Goal: Information Seeking & Learning: Learn about a topic

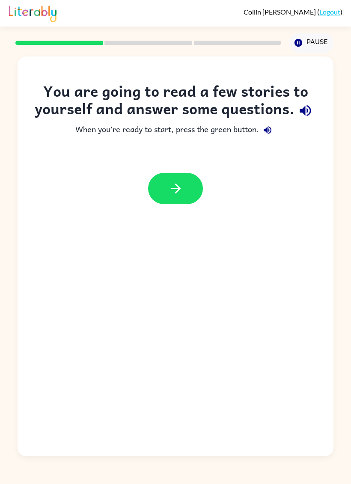
click at [294, 118] on button "button" at bounding box center [305, 111] width 22 height 22
click at [174, 116] on div "You are going to read a few stories to yourself and answer some questions." at bounding box center [175, 101] width 281 height 39
click at [298, 118] on icon "button" at bounding box center [305, 110] width 15 height 15
click at [267, 134] on icon "button" at bounding box center [267, 130] width 8 height 8
click at [298, 118] on icon "button" at bounding box center [305, 110] width 15 height 15
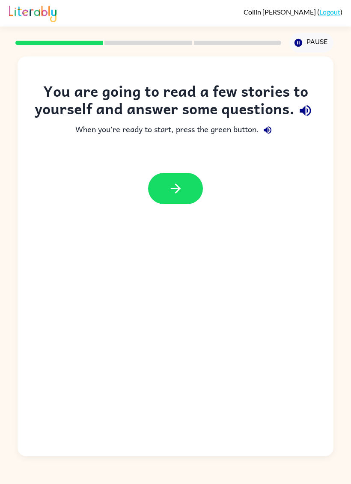
click at [186, 204] on button "button" at bounding box center [175, 188] width 55 height 31
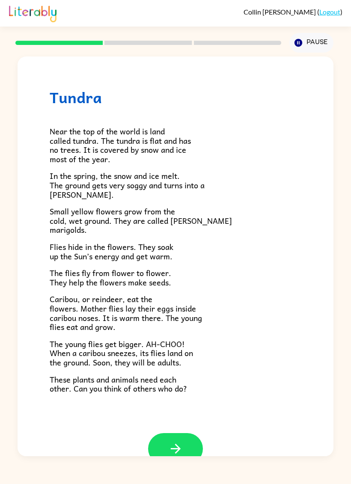
click at [190, 445] on button "button" at bounding box center [175, 448] width 55 height 31
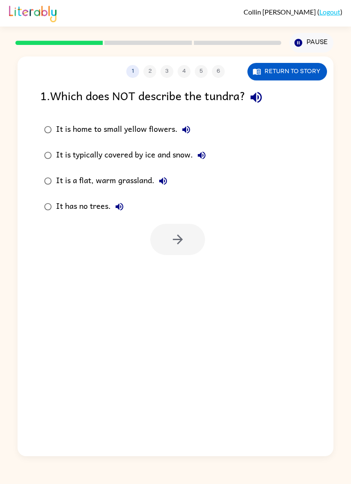
click at [259, 105] on icon "button" at bounding box center [255, 97] width 15 height 15
click at [183, 130] on icon "button" at bounding box center [186, 130] width 8 height 8
click at [167, 177] on icon "button" at bounding box center [163, 181] width 10 height 10
click at [155, 177] on button "It is a flat, warm grassland." at bounding box center [162, 180] width 17 height 17
click at [195, 156] on button "It is typically covered by ice and snow." at bounding box center [201, 155] width 17 height 17
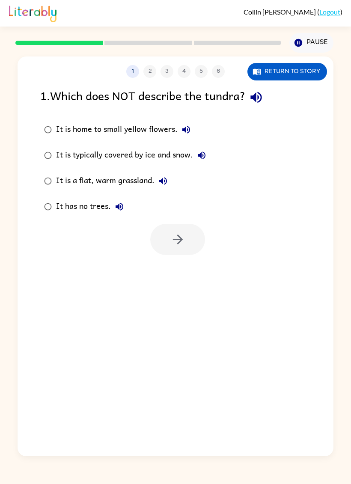
click at [36, 157] on label "It is typically covered by ice and snow." at bounding box center [124, 155] width 179 height 26
click at [187, 228] on button "button" at bounding box center [177, 239] width 55 height 31
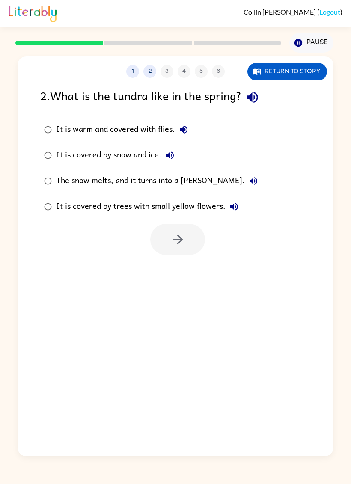
click at [254, 95] on icon "button" at bounding box center [251, 97] width 11 height 11
click at [182, 132] on icon "button" at bounding box center [184, 130] width 8 height 8
click at [189, 133] on button "It is warm and covered with flies." at bounding box center [183, 129] width 17 height 17
click at [172, 153] on icon "button" at bounding box center [170, 155] width 8 height 8
click at [249, 182] on icon "button" at bounding box center [253, 181] width 8 height 8
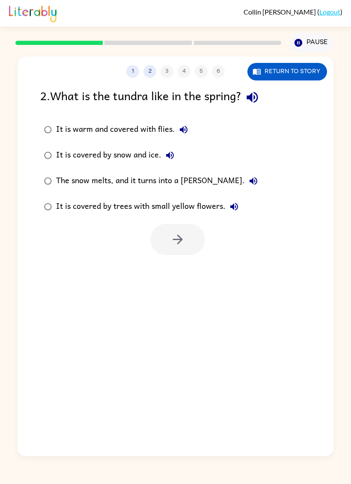
click at [233, 207] on icon "button" at bounding box center [234, 207] width 8 height 8
click at [256, 95] on icon "button" at bounding box center [252, 97] width 15 height 15
click at [186, 127] on icon "button" at bounding box center [183, 129] width 10 height 10
click at [249, 178] on icon "button" at bounding box center [253, 181] width 8 height 8
click at [230, 203] on icon "button" at bounding box center [234, 206] width 10 height 10
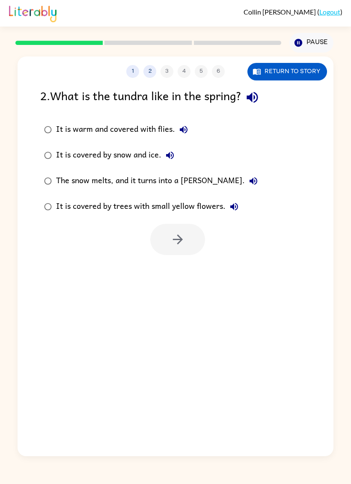
click at [241, 207] on button "It is covered by trees with small yellow flowers." at bounding box center [233, 206] width 17 height 17
click at [177, 235] on icon "button" at bounding box center [177, 239] width 15 height 15
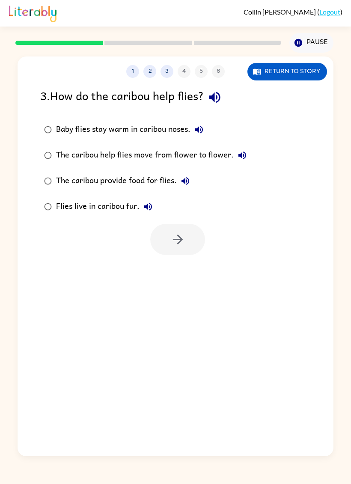
click at [222, 98] on icon "button" at bounding box center [214, 97] width 15 height 15
click at [201, 127] on icon "button" at bounding box center [199, 129] width 10 height 10
click at [218, 93] on icon "button" at bounding box center [214, 97] width 15 height 15
click at [201, 127] on icon "button" at bounding box center [199, 130] width 8 height 8
click at [241, 156] on icon "button" at bounding box center [242, 155] width 8 height 8
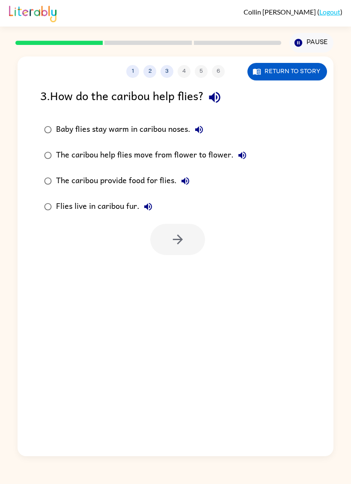
click at [191, 176] on button "The caribou provide food for flies." at bounding box center [185, 180] width 17 height 17
click at [154, 208] on button "Flies live in caribou fur." at bounding box center [147, 206] width 17 height 17
click at [198, 246] on button "button" at bounding box center [177, 239] width 55 height 31
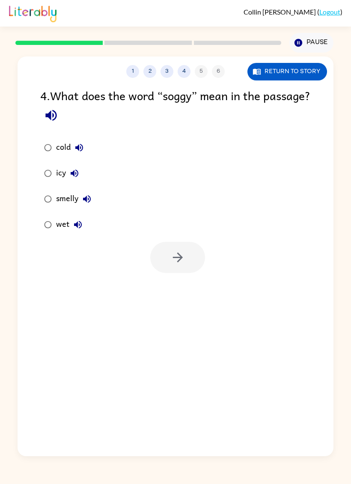
click at [59, 120] on icon "button" at bounding box center [51, 115] width 15 height 15
click at [77, 151] on icon "button" at bounding box center [79, 147] width 10 height 10
click at [74, 171] on icon "button" at bounding box center [74, 173] width 10 height 10
click at [88, 201] on icon "button" at bounding box center [87, 199] width 8 height 8
click at [174, 263] on icon "button" at bounding box center [177, 257] width 15 height 15
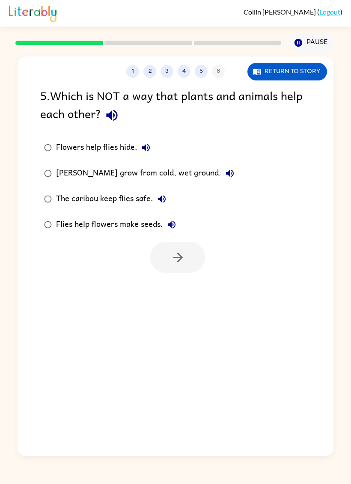
click at [112, 121] on icon "button" at bounding box center [111, 115] width 11 height 11
click at [143, 153] on icon "button" at bounding box center [146, 147] width 10 height 10
click at [222, 181] on button "[PERSON_NAME] grow from cold, wet ground." at bounding box center [229, 173] width 17 height 17
click at [114, 118] on icon "button" at bounding box center [111, 115] width 15 height 15
click at [138, 143] on button "Flowers help flies hide." at bounding box center [145, 147] width 17 height 17
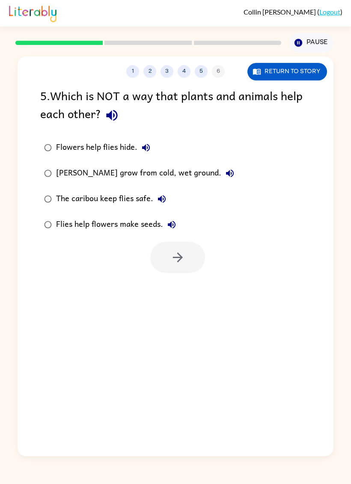
click at [144, 143] on button "Flowers help flies hide." at bounding box center [145, 147] width 17 height 17
click at [136, 153] on div "Flowers help flies hide." at bounding box center [105, 147] width 98 height 17
click at [141, 149] on icon "button" at bounding box center [146, 147] width 10 height 10
click at [226, 175] on icon "button" at bounding box center [230, 173] width 8 height 8
click at [87, 5] on div "[PERSON_NAME] ( Logout )" at bounding box center [175, 13] width 333 height 27
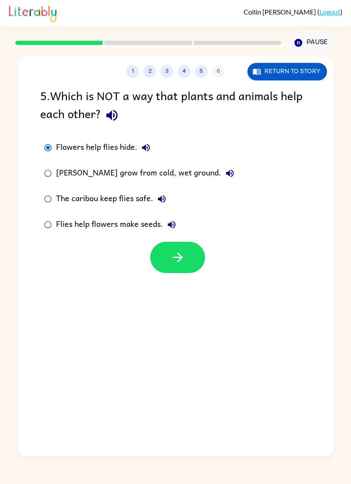
click at [228, 174] on icon "button" at bounding box center [230, 173] width 8 height 8
click at [162, 195] on icon "button" at bounding box center [161, 199] width 10 height 10
click at [171, 221] on icon "button" at bounding box center [171, 224] width 10 height 10
click at [224, 169] on icon "button" at bounding box center [229, 173] width 10 height 10
click at [230, 170] on icon "button" at bounding box center [229, 173] width 10 height 10
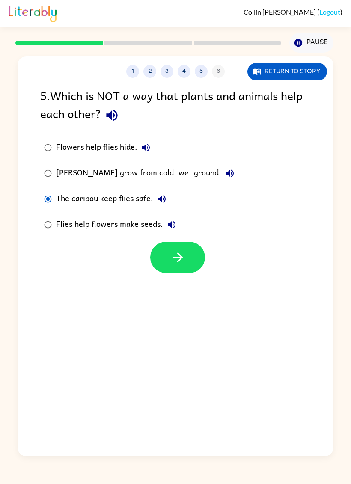
click at [179, 257] on icon "button" at bounding box center [177, 257] width 15 height 15
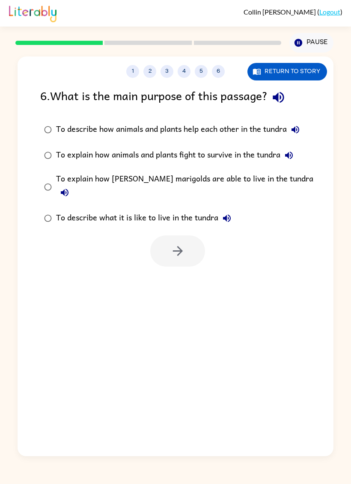
click at [283, 95] on icon "button" at bounding box center [277, 97] width 11 height 11
click at [300, 125] on icon "button" at bounding box center [295, 129] width 10 height 10
click at [295, 129] on icon "button" at bounding box center [295, 129] width 10 height 10
click at [298, 124] on button "To describe how animals and plants help each other in the tundra" at bounding box center [294, 129] width 17 height 17
click at [54, 76] on div "1 2 3 4 5 6" at bounding box center [176, 71] width 316 height 13
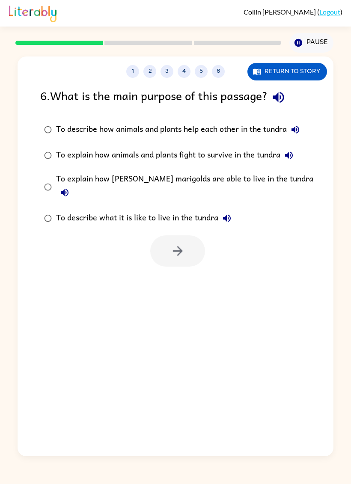
click at [292, 156] on icon "button" at bounding box center [289, 155] width 8 height 8
click at [292, 151] on icon "button" at bounding box center [288, 155] width 10 height 10
click at [68, 189] on icon "button" at bounding box center [65, 193] width 8 height 8
click at [232, 213] on icon "button" at bounding box center [226, 218] width 10 height 10
click at [186, 235] on button "button" at bounding box center [177, 250] width 55 height 31
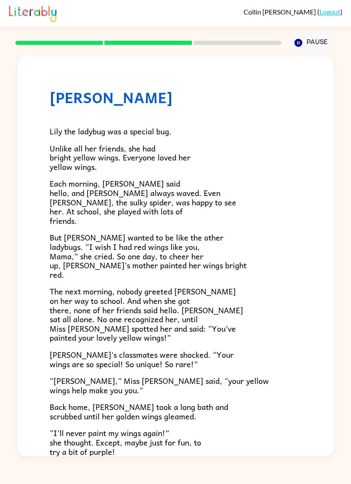
click at [103, 118] on div "Lily the ladybug was a special bug. Unlike all her friends, she had bright yell…" at bounding box center [175, 281] width 251 height 350
click at [80, 130] on span "Lily the ladybug was a special bug." at bounding box center [111, 131] width 122 height 12
click at [330, 201] on div "[PERSON_NAME] [PERSON_NAME] the ladybug was a special bug. Unlike all her frien…" at bounding box center [176, 275] width 316 height 439
click at [331, 200] on div "[PERSON_NAME] [PERSON_NAME] the ladybug was a special bug. Unlike all her frien…" at bounding box center [176, 275] width 316 height 439
click at [340, 339] on div "[PERSON_NAME] [PERSON_NAME] the ladybug was a special bug. Unlike all her frien…" at bounding box center [175, 254] width 351 height 403
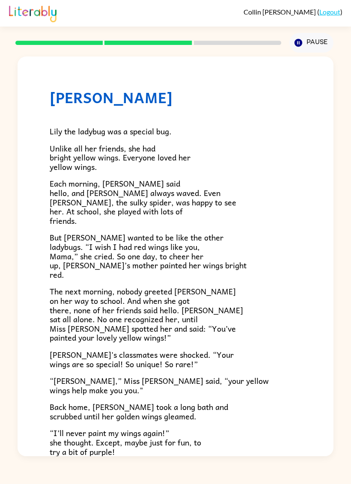
click at [346, 342] on div "[PERSON_NAME] [PERSON_NAME] the ladybug was a special bug. Unlike all her frien…" at bounding box center [175, 254] width 351 height 403
click at [113, 388] on span "“[PERSON_NAME],” Miss [PERSON_NAME] said, “your yellow wings help make you you."" at bounding box center [159, 385] width 219 height 22
click at [68, 174] on div "Lily the ladybug was a special bug. Unlike all her friends, she had bright yell…" at bounding box center [175, 281] width 251 height 350
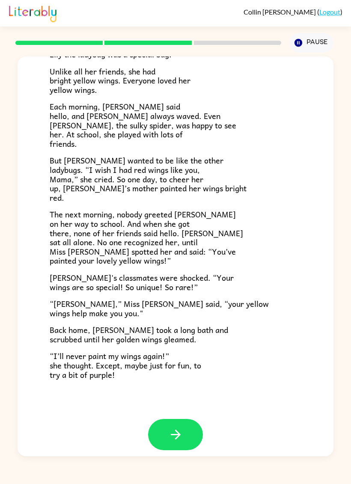
scroll to position [76, 0]
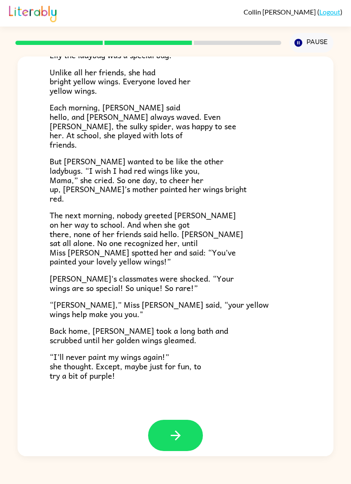
click at [178, 428] on icon "button" at bounding box center [175, 435] width 15 height 15
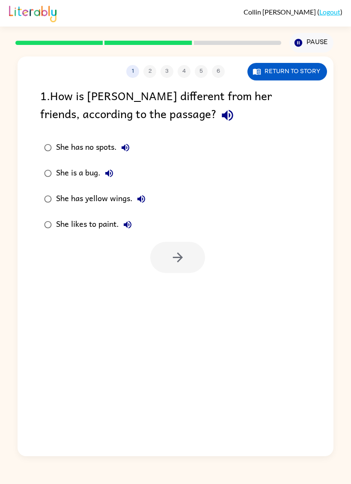
click at [220, 118] on icon "button" at bounding box center [227, 115] width 15 height 15
click at [125, 141] on button "She has no spots." at bounding box center [125, 147] width 17 height 17
click at [110, 172] on icon "button" at bounding box center [109, 173] width 10 height 10
click at [140, 191] on button "She has yellow wings." at bounding box center [141, 198] width 17 height 17
click at [133, 222] on button "She likes to paint." at bounding box center [127, 224] width 17 height 17
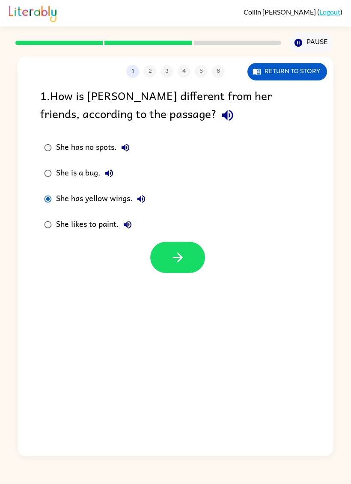
click at [197, 253] on button "button" at bounding box center [177, 257] width 55 height 31
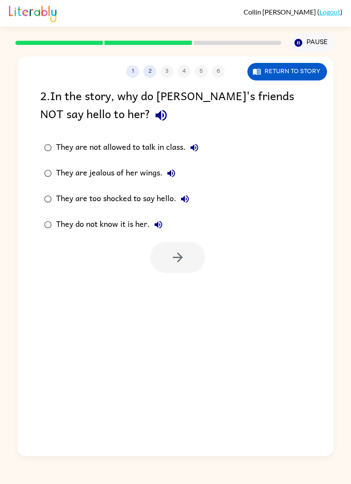
click at [150, 108] on button "button" at bounding box center [161, 115] width 22 height 22
click at [195, 150] on icon "button" at bounding box center [194, 147] width 10 height 10
click at [168, 171] on icon "button" at bounding box center [171, 173] width 10 height 10
click at [183, 197] on icon "button" at bounding box center [185, 199] width 10 height 10
click at [163, 225] on icon "button" at bounding box center [158, 224] width 10 height 10
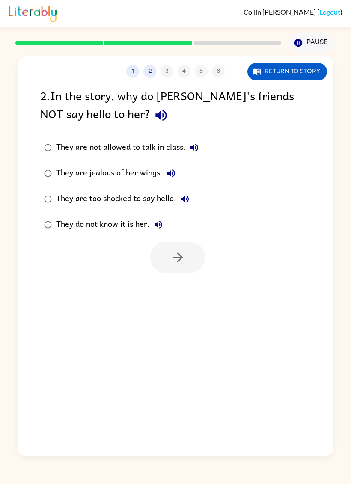
click at [193, 146] on icon "button" at bounding box center [194, 147] width 10 height 10
click at [170, 168] on button "They are jealous of her wings." at bounding box center [170, 173] width 17 height 17
click at [180, 197] on icon "button" at bounding box center [185, 199] width 10 height 10
click at [39, 204] on label "They are too shocked to say hello." at bounding box center [120, 199] width 171 height 26
click at [38, 195] on label "They are too shocked to say hello." at bounding box center [120, 199] width 171 height 26
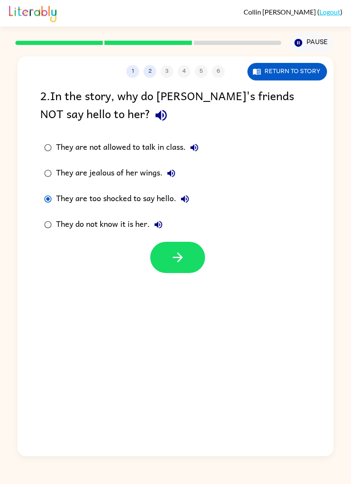
click at [47, 215] on label "They do not know it is her." at bounding box center [120, 225] width 171 height 26
click at [189, 260] on button "button" at bounding box center [177, 257] width 55 height 31
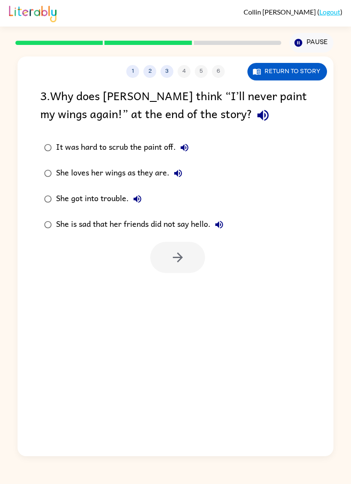
click at [257, 116] on icon "button" at bounding box center [262, 115] width 11 height 11
click at [331, 8] on link "Logout" at bounding box center [329, 12] width 21 height 8
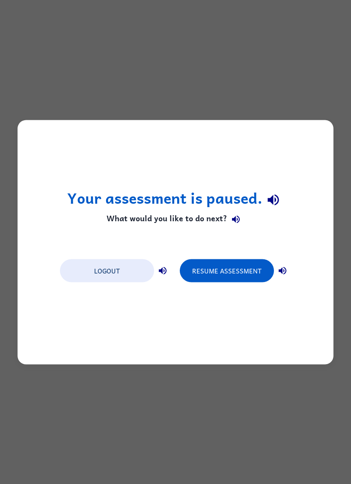
click at [252, 267] on button "Resume Assessment" at bounding box center [227, 270] width 94 height 23
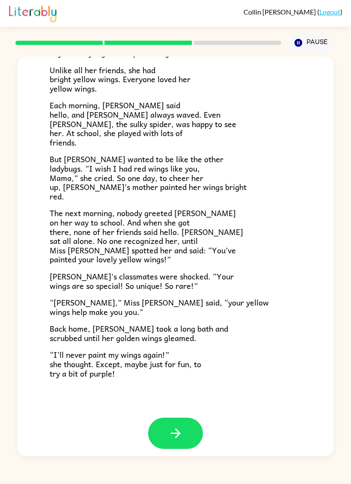
scroll to position [76, 0]
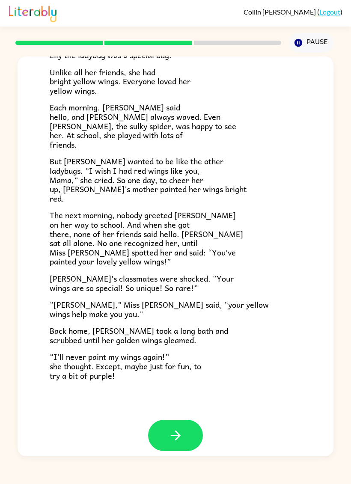
click at [176, 409] on div "[PERSON_NAME] [PERSON_NAME] the ladybug was a special bug. Unlike all her frien…" at bounding box center [176, 199] width 316 height 439
click at [180, 428] on icon "button" at bounding box center [175, 435] width 15 height 15
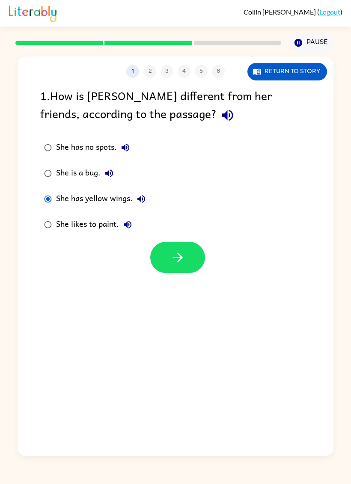
click at [168, 263] on button "button" at bounding box center [177, 257] width 55 height 31
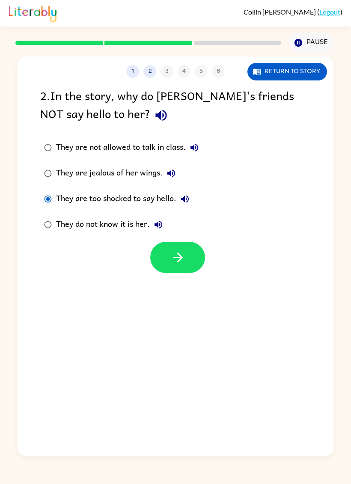
click at [170, 251] on icon "button" at bounding box center [177, 257] width 15 height 15
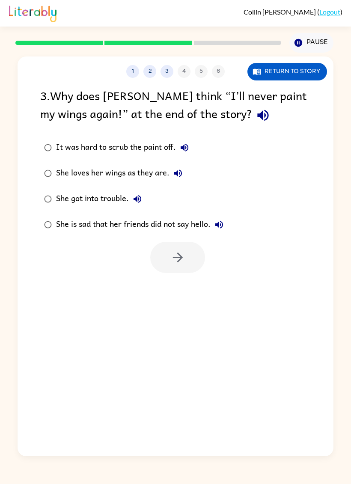
click at [255, 109] on icon "button" at bounding box center [262, 115] width 15 height 15
click at [177, 168] on button "She loves her wings as they are." at bounding box center [177, 173] width 17 height 17
click at [187, 140] on button "It was hard to scrub the paint off." at bounding box center [184, 147] width 17 height 17
click at [178, 175] on icon "button" at bounding box center [178, 173] width 8 height 8
click at [136, 207] on button "She got into trouble." at bounding box center [137, 198] width 17 height 17
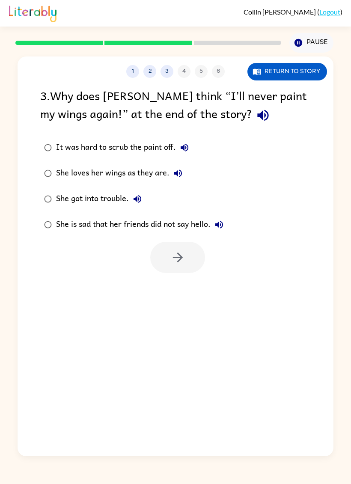
click at [143, 200] on button "She got into trouble." at bounding box center [137, 198] width 17 height 17
click at [136, 195] on icon "button" at bounding box center [137, 199] width 10 height 10
click at [226, 219] on button "She is sad that her friends did not say hello." at bounding box center [218, 224] width 17 height 17
click at [188, 262] on button "button" at bounding box center [177, 257] width 55 height 31
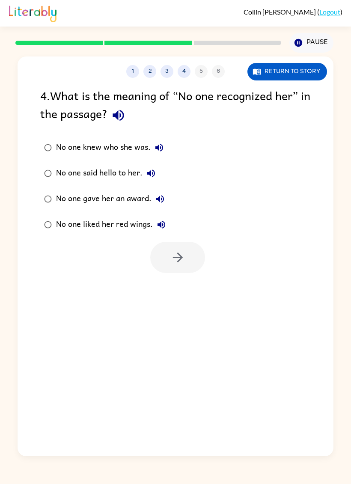
click at [126, 116] on icon "button" at bounding box center [118, 115] width 15 height 15
click at [158, 147] on icon "button" at bounding box center [159, 148] width 8 height 8
click at [154, 174] on icon "button" at bounding box center [151, 173] width 10 height 10
click at [158, 196] on icon "button" at bounding box center [160, 199] width 10 height 10
click at [159, 224] on icon "button" at bounding box center [161, 224] width 10 height 10
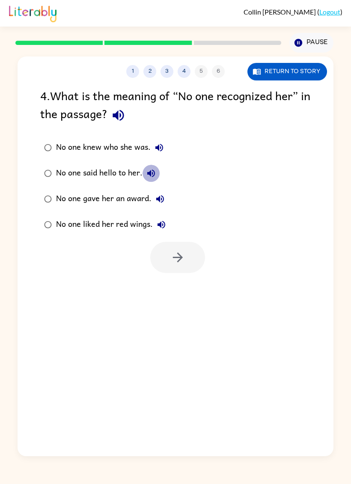
click at [342, 283] on div "1 2 3 4 5 6 Return to story 4 . What is the meaning of “No one recognized her” …" at bounding box center [175, 254] width 351 height 403
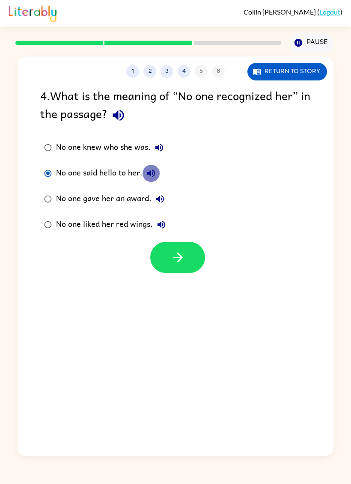
click at [172, 260] on icon "button" at bounding box center [177, 257] width 15 height 15
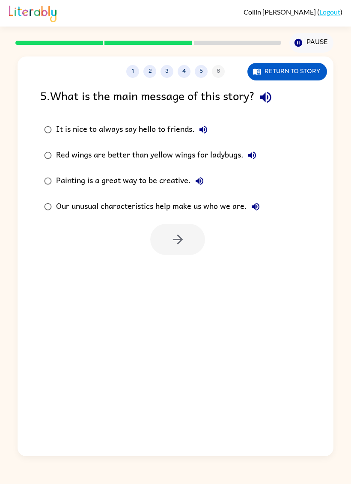
click at [266, 97] on icon "button" at bounding box center [265, 97] width 11 height 11
click at [196, 128] on button "It is nice to always say hello to friends." at bounding box center [203, 129] width 17 height 17
click at [248, 152] on icon "button" at bounding box center [252, 155] width 10 height 10
click at [196, 181] on icon "button" at bounding box center [199, 181] width 8 height 8
click at [248, 210] on button "Our unusual characteristics help make us who we are." at bounding box center [255, 206] width 17 height 17
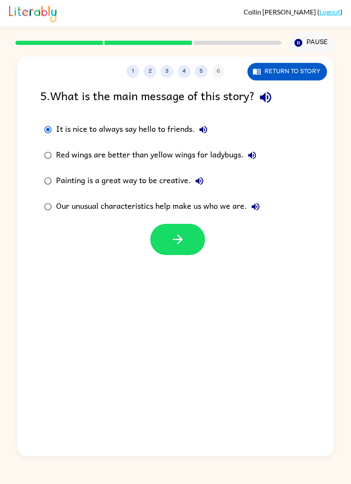
click at [184, 241] on icon "button" at bounding box center [177, 239] width 15 height 15
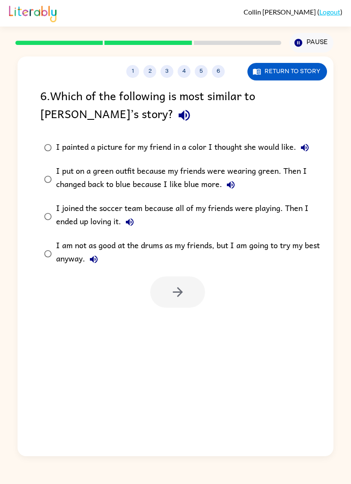
click at [178, 118] on icon "button" at bounding box center [183, 115] width 11 height 11
click at [299, 147] on button "I painted a picture for my friend in a color I thought she would like." at bounding box center [304, 147] width 17 height 17
click at [237, 184] on button "I put on a green outfit because my friends were wearing green. Then I changed b…" at bounding box center [230, 184] width 17 height 17
click at [236, 184] on button "I put on a green outfit because my friends were wearing green. Then I changed b…" at bounding box center [230, 184] width 17 height 17
click at [231, 190] on icon "button" at bounding box center [230, 185] width 10 height 10
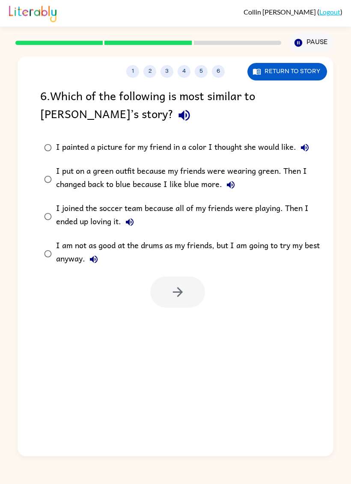
click at [131, 221] on icon "button" at bounding box center [129, 222] width 10 height 10
click at [100, 262] on button "I am not as good at the drums as my friends, but I am going to try my best anyw…" at bounding box center [93, 259] width 17 height 17
click at [300, 155] on button "I painted a picture for my friend in a color I thought she would like." at bounding box center [304, 147] width 17 height 17
click at [135, 305] on div at bounding box center [176, 289] width 316 height 35
click at [47, 236] on label "I am not as good at the drums as my friends, but I am going to try my best anyw…" at bounding box center [180, 253] width 291 height 37
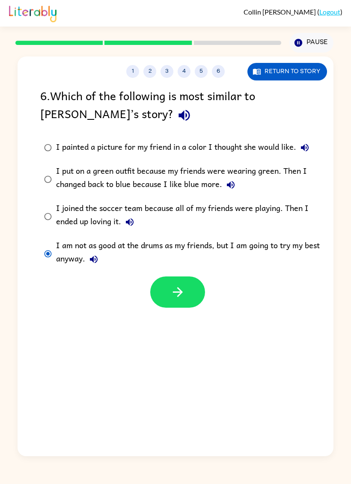
click at [177, 291] on icon "button" at bounding box center [177, 291] width 15 height 15
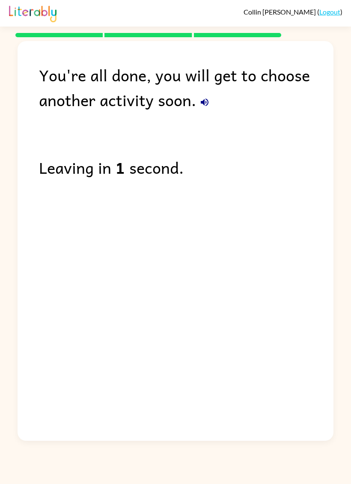
click at [202, 104] on icon "button" at bounding box center [205, 102] width 8 height 8
